Goal: Task Accomplishment & Management: Use online tool/utility

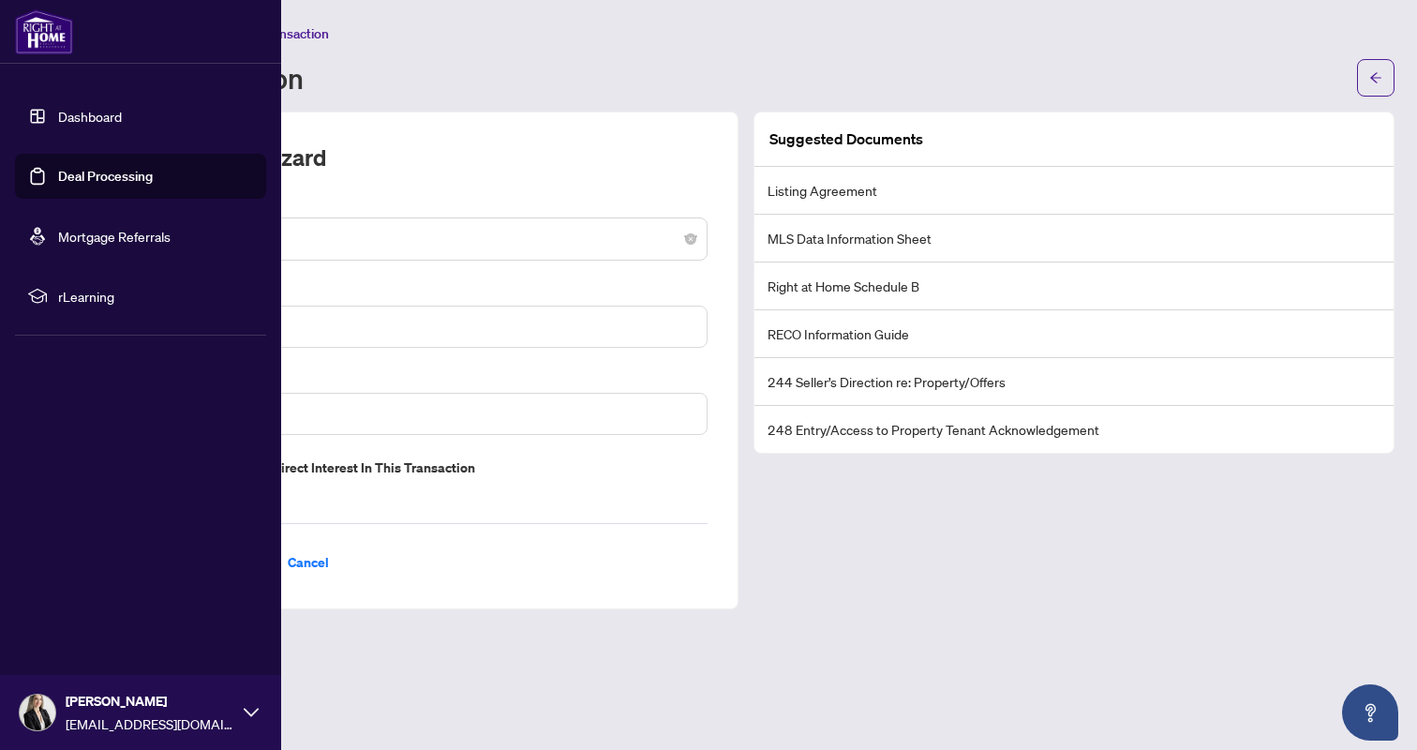
click at [100, 176] on link "Deal Processing" at bounding box center [105, 176] width 95 height 17
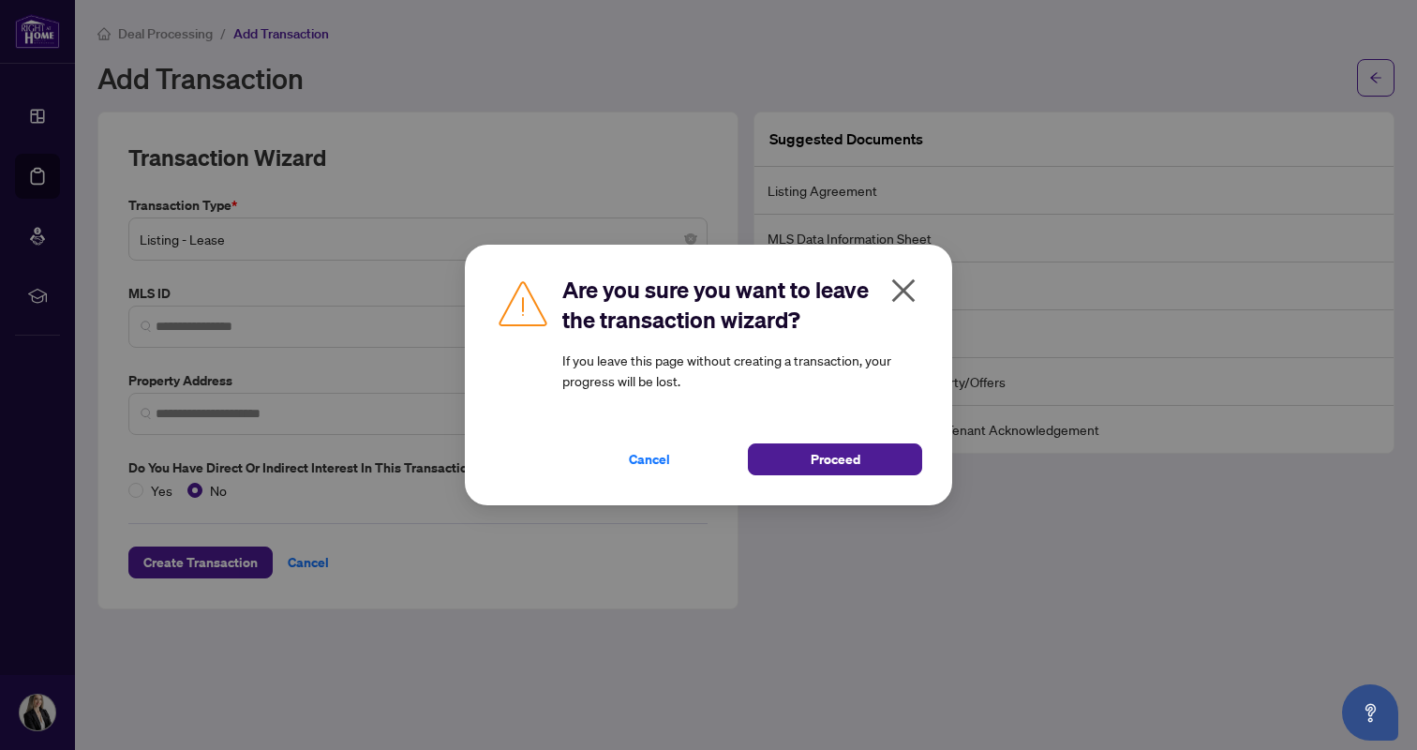
click at [911, 287] on icon "close" at bounding box center [904, 291] width 30 height 30
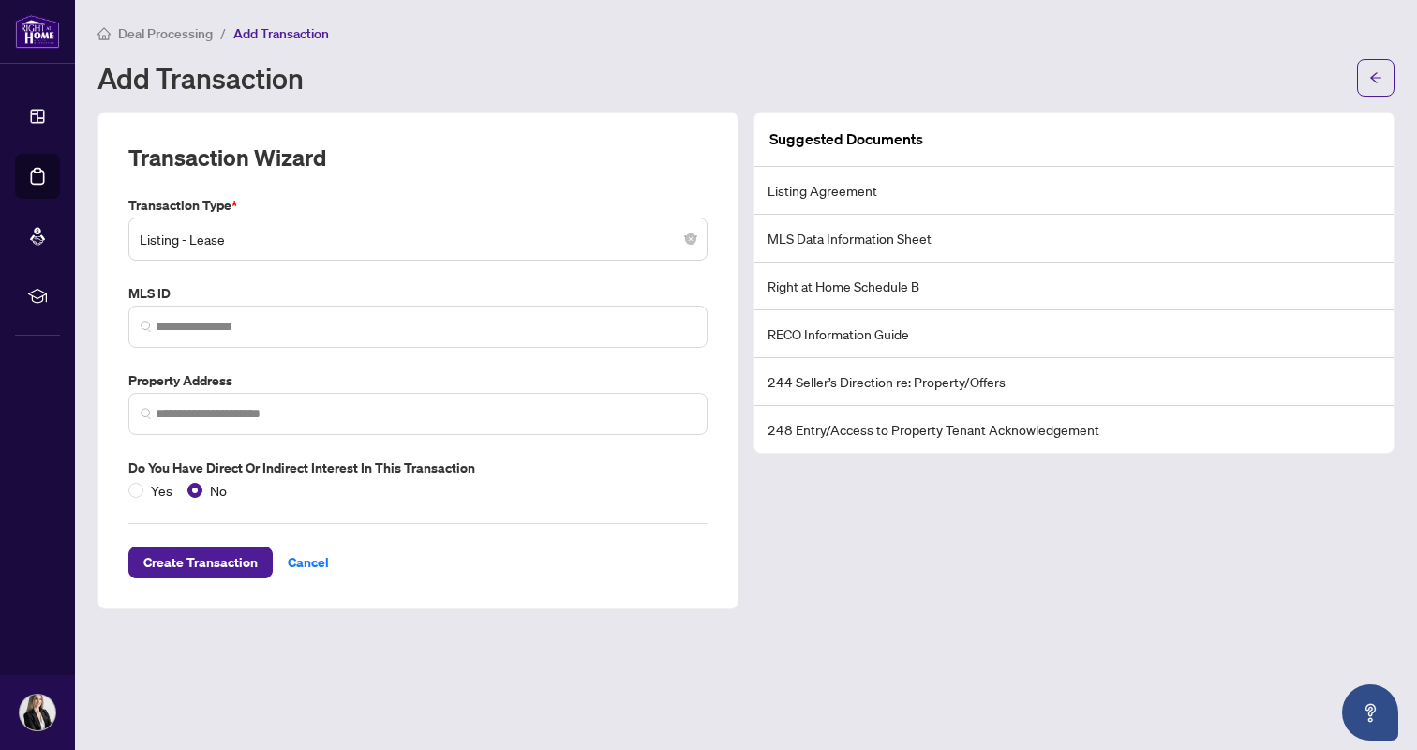
click at [830, 195] on li "Listing Agreement" at bounding box center [1074, 191] width 639 height 48
click at [822, 431] on li "248 Entry/Access to Property Tenant Acknowledgement" at bounding box center [1074, 429] width 639 height 47
click at [1371, 82] on icon "arrow-left" at bounding box center [1376, 77] width 13 height 13
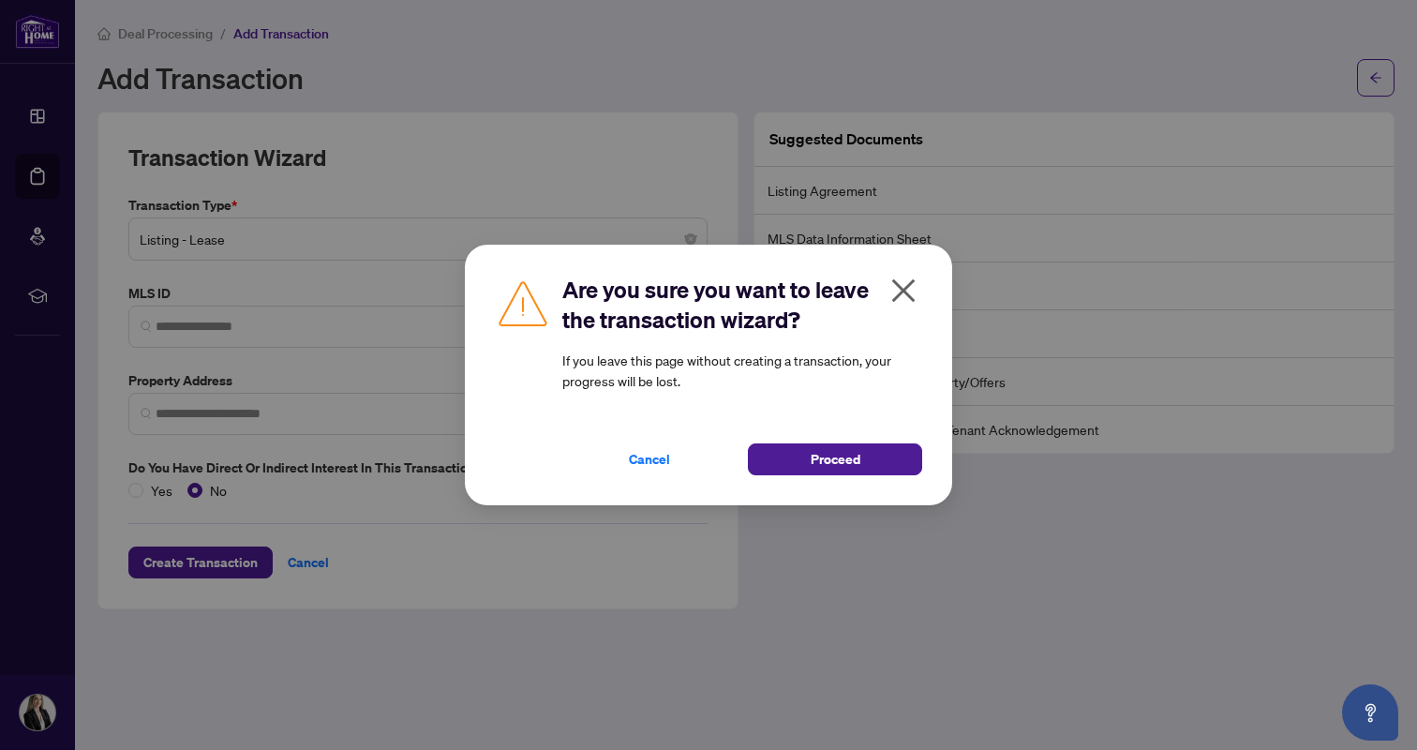
click at [909, 284] on icon "close" at bounding box center [903, 290] width 23 height 23
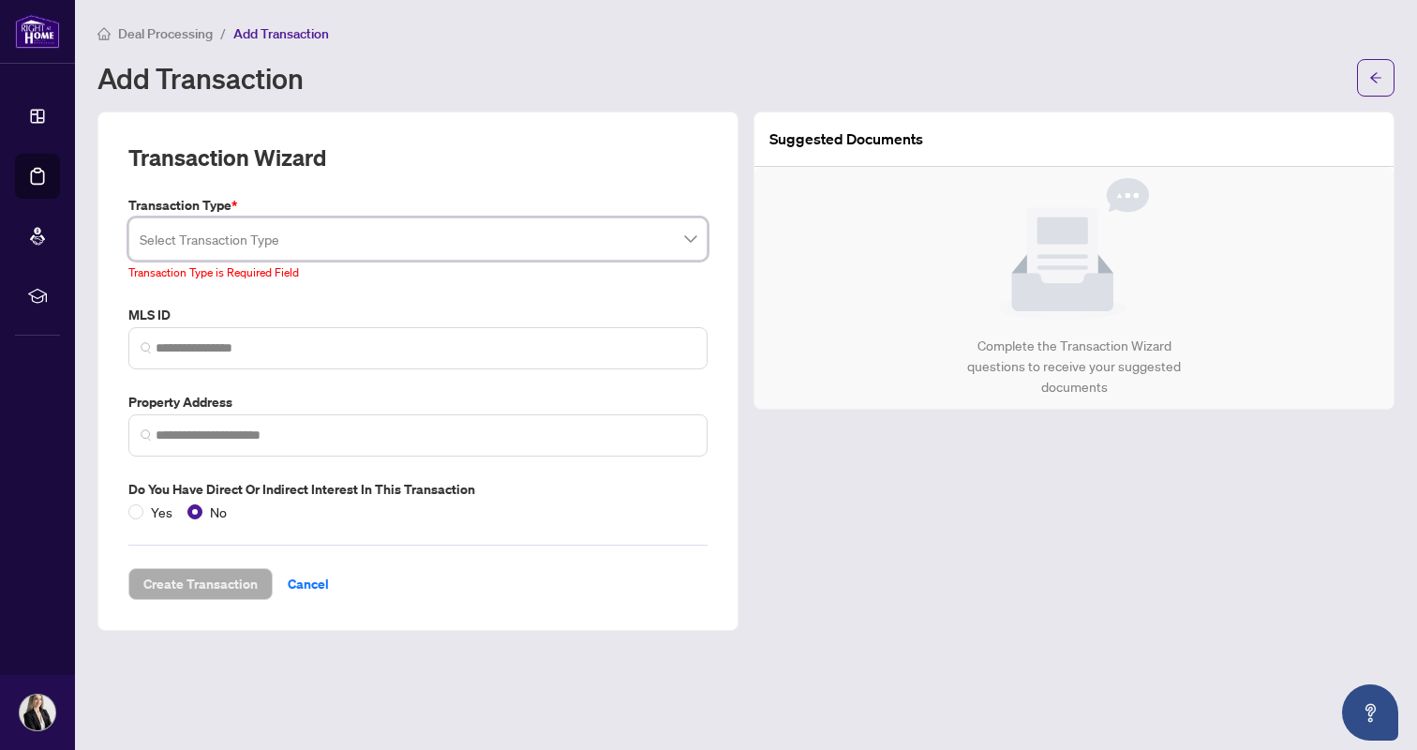
click at [683, 241] on span at bounding box center [418, 239] width 557 height 36
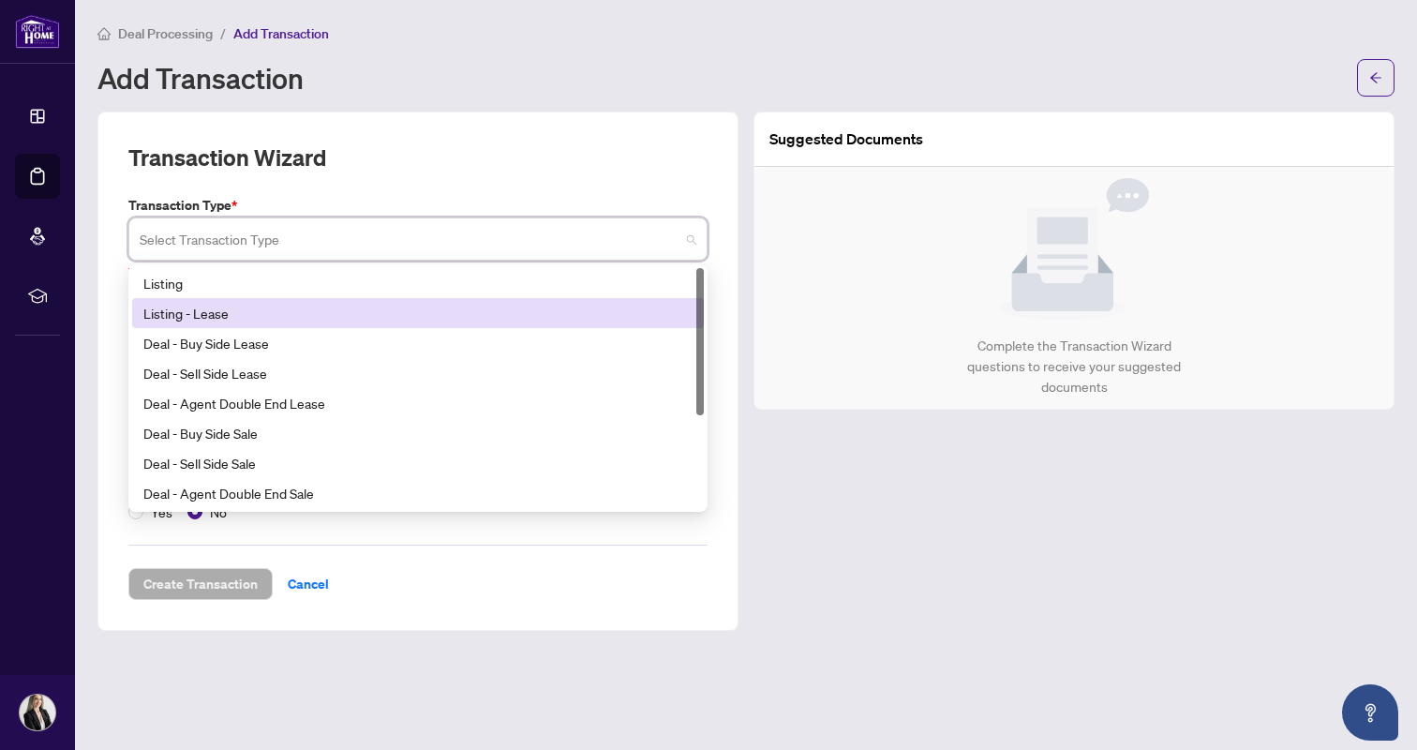
click at [610, 315] on div "Listing - Lease" at bounding box center [417, 313] width 549 height 21
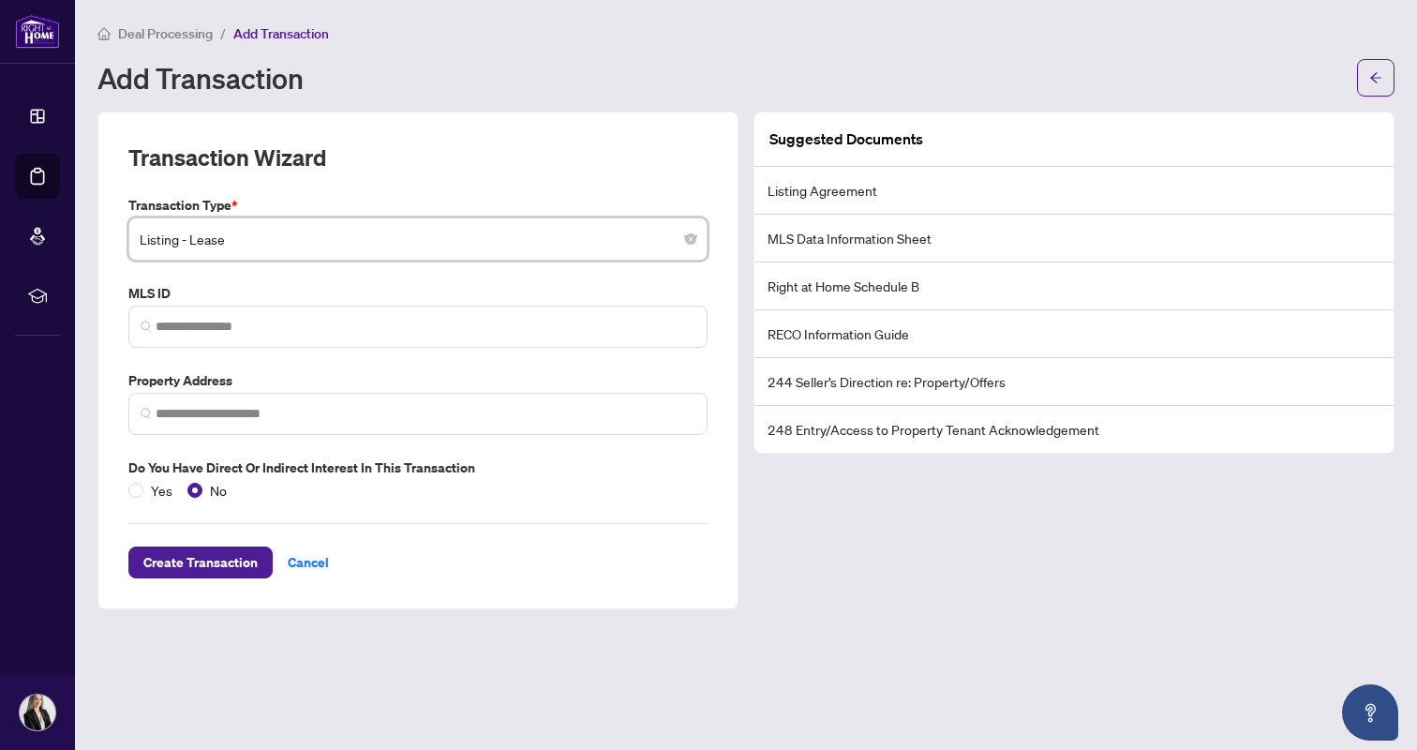
click at [694, 253] on span "Listing - Lease" at bounding box center [418, 239] width 557 height 36
click at [691, 558] on div "Create Transaction Cancel" at bounding box center [417, 540] width 579 height 78
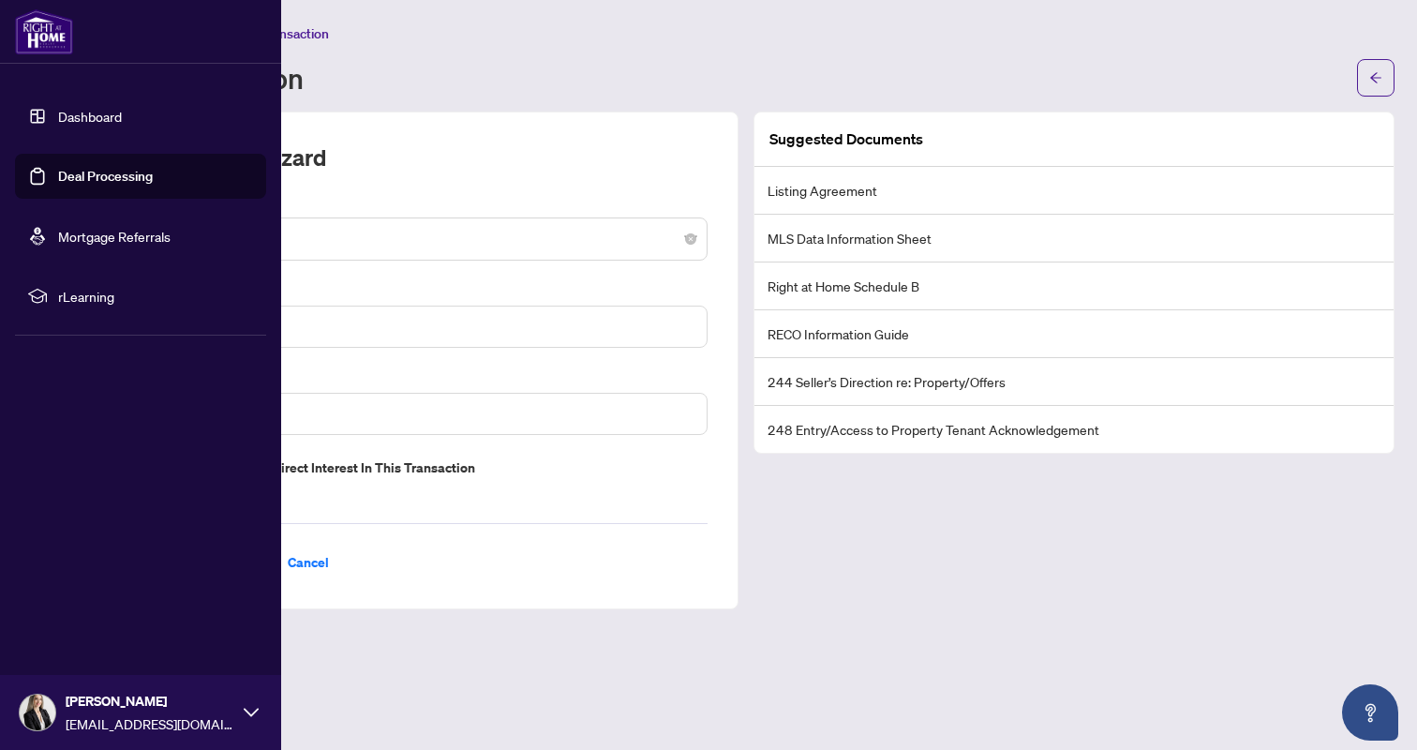
click at [90, 238] on link "Mortgage Referrals" at bounding box center [114, 236] width 112 height 17
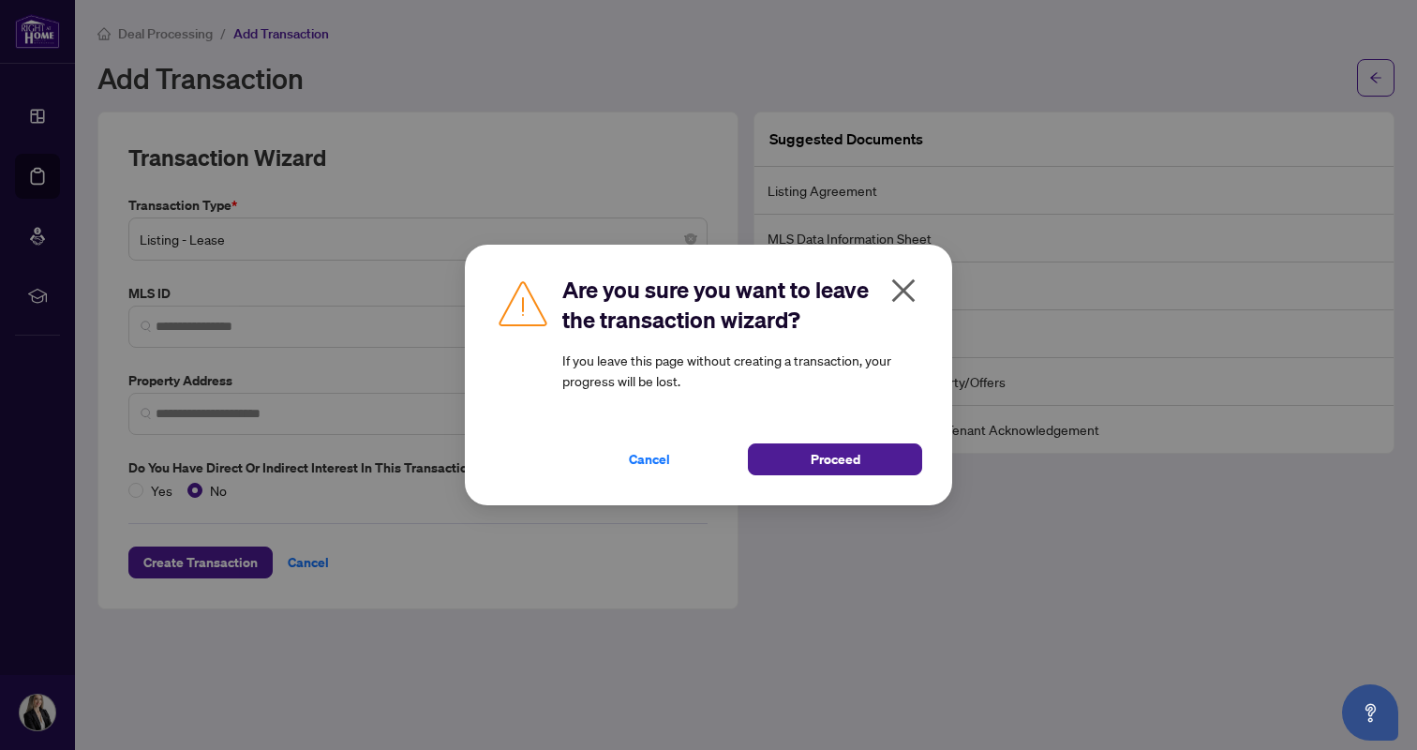
click at [904, 292] on icon "close" at bounding box center [903, 290] width 23 height 23
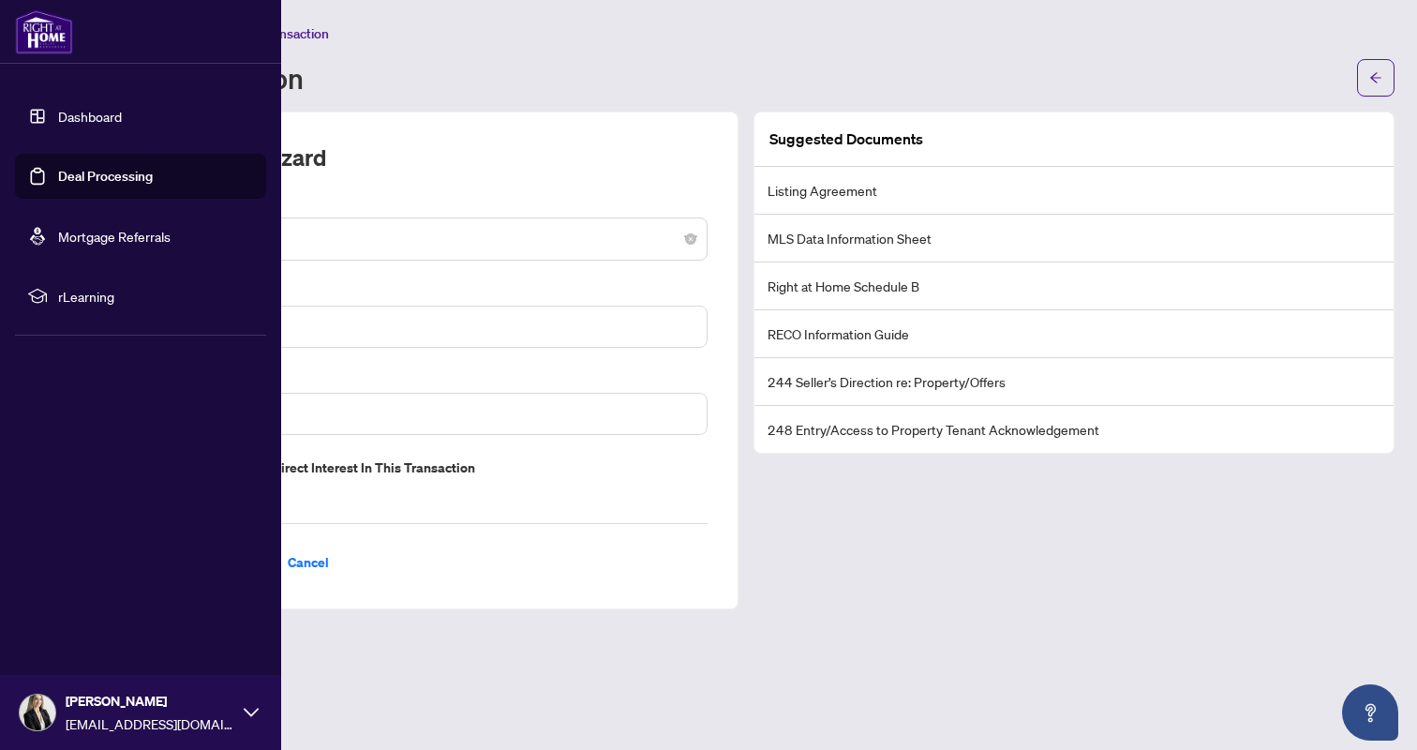
click at [89, 108] on link "Dashboard" at bounding box center [90, 116] width 64 height 17
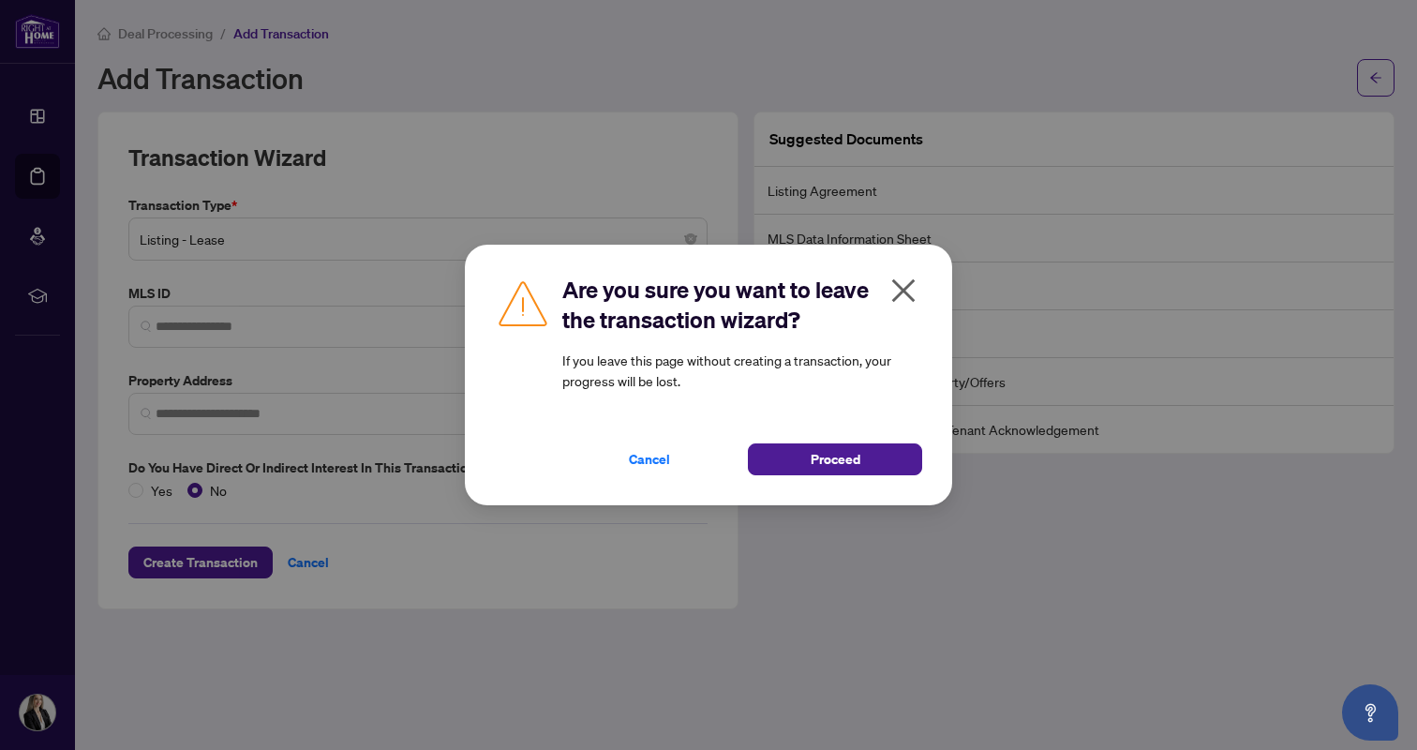
click at [906, 283] on icon "close" at bounding box center [904, 291] width 30 height 30
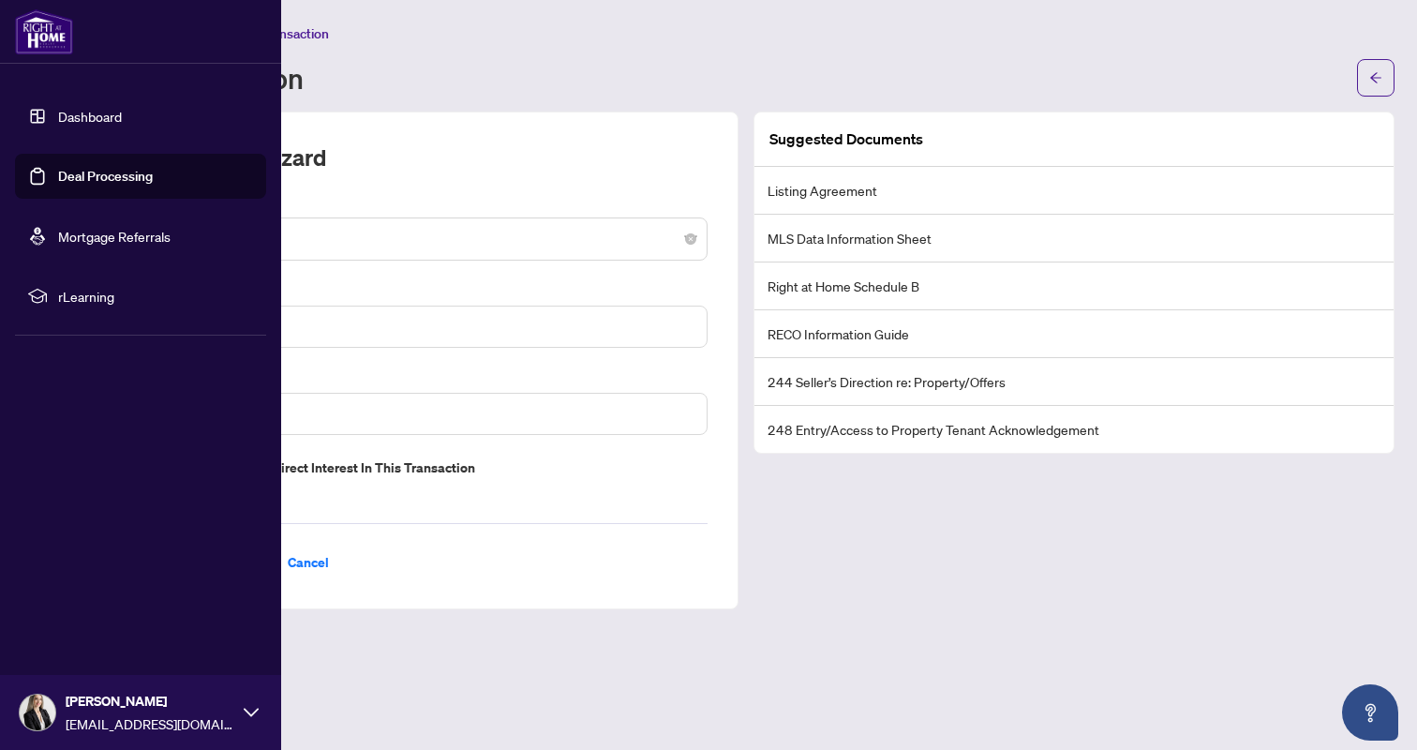
click at [58, 113] on link "Dashboard" at bounding box center [90, 116] width 64 height 17
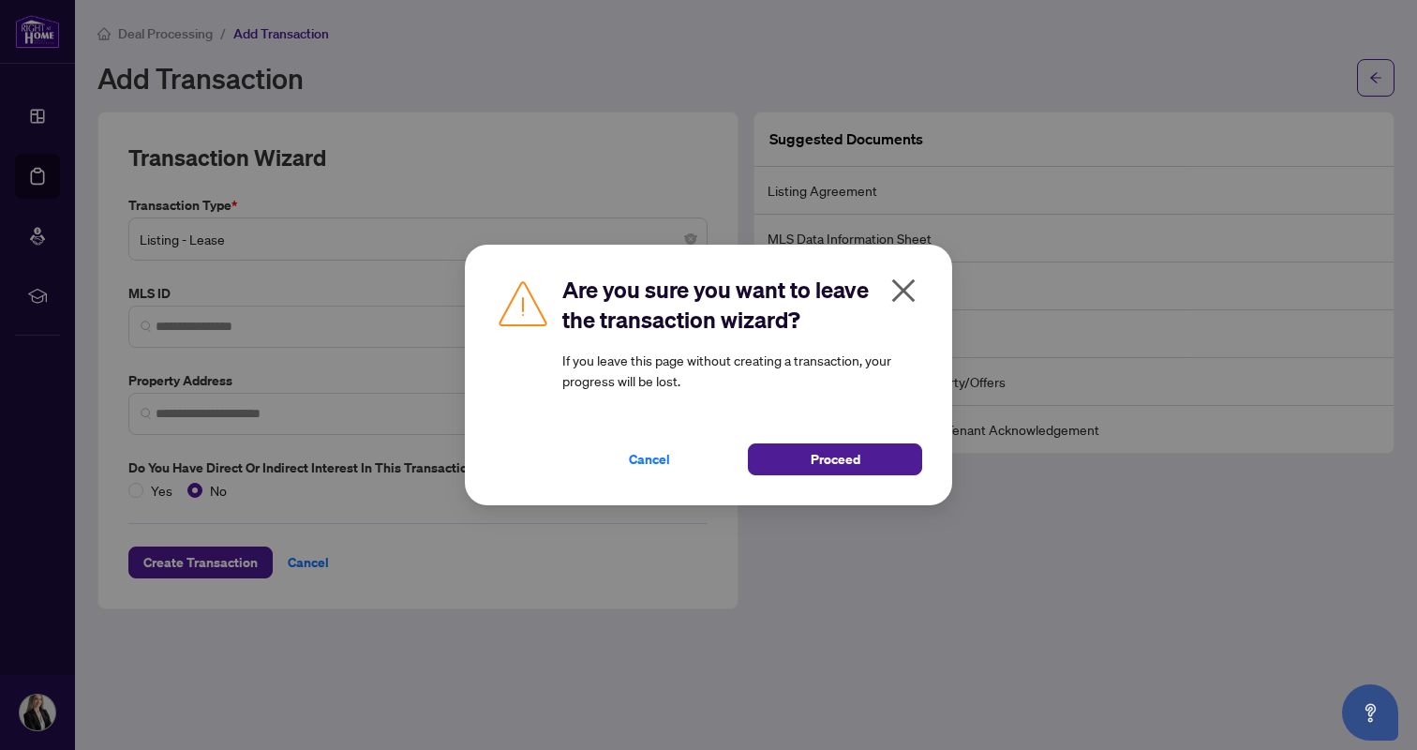
click at [897, 292] on icon "close" at bounding box center [904, 291] width 30 height 30
